Goal: Information Seeking & Learning: Learn about a topic

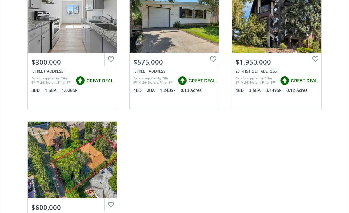
scroll to position [457, 0]
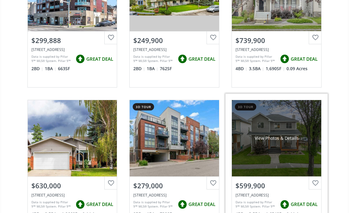
scroll to position [884, 0]
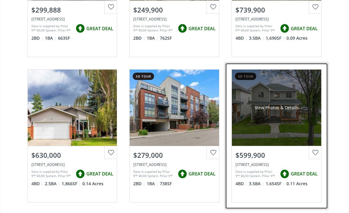
click at [267, 131] on div "View Photos & Details" at bounding box center [276, 108] width 89 height 76
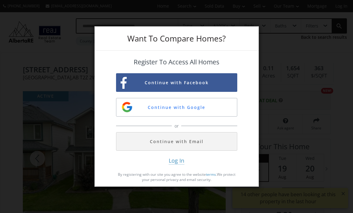
click at [101, 130] on div "Register To Access All Homes Continue with Facebook Continue with Google or Con…" at bounding box center [177, 116] width 164 height 131
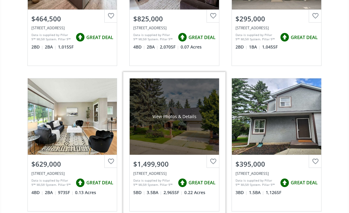
scroll to position [1342, 0]
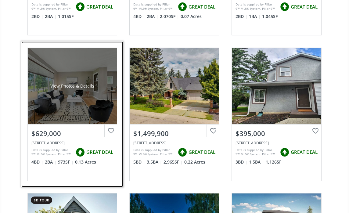
click at [82, 98] on div "View Photos & Details" at bounding box center [72, 86] width 89 height 76
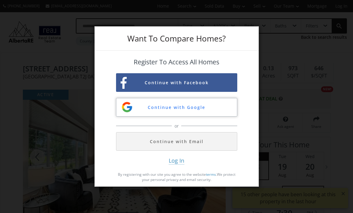
click at [197, 109] on button "Continue with Google" at bounding box center [176, 107] width 121 height 19
click at [7, 141] on div "Want To Compare Homes? Register To Access All Homes Continue with Facebook Cont…" at bounding box center [176, 106] width 353 height 213
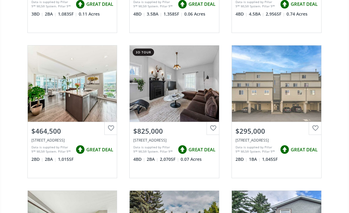
scroll to position [1321, 0]
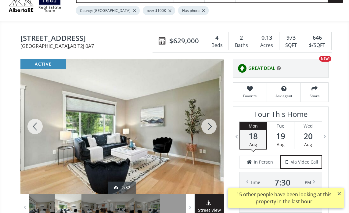
click at [209, 127] on div at bounding box center [208, 126] width 29 height 134
